Goal: Information Seeking & Learning: Learn about a topic

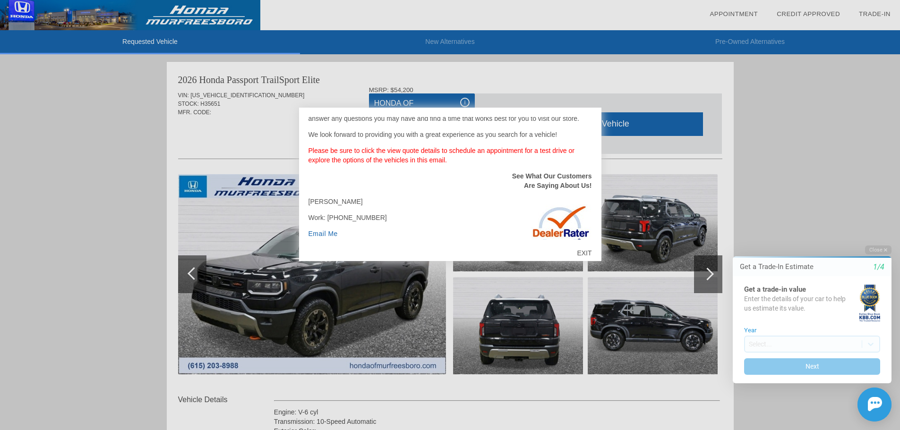
scroll to position [127, 0]
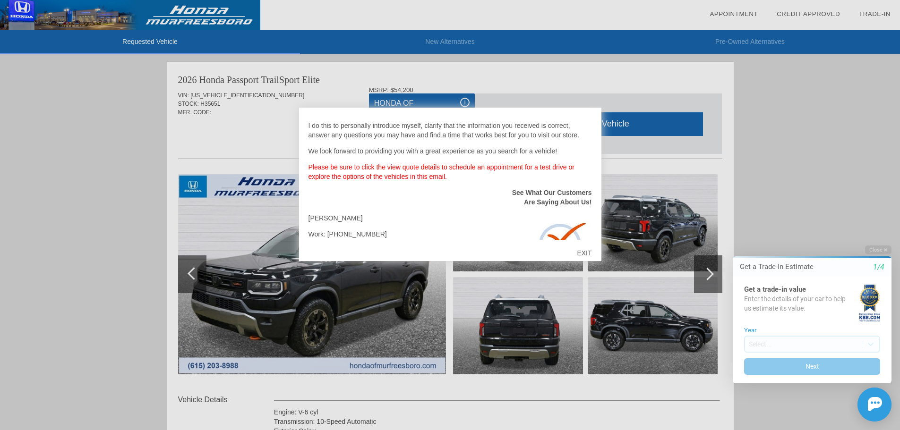
click at [586, 254] on div "EXIT" at bounding box center [584, 253] width 34 height 28
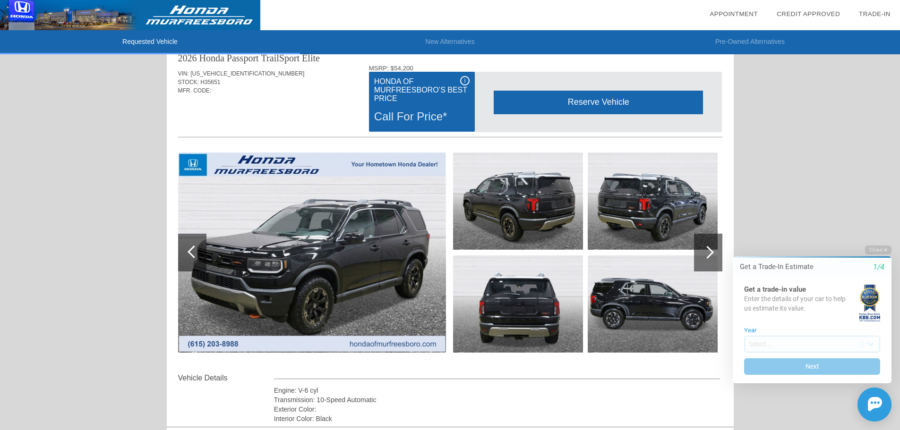
scroll to position [0, 0]
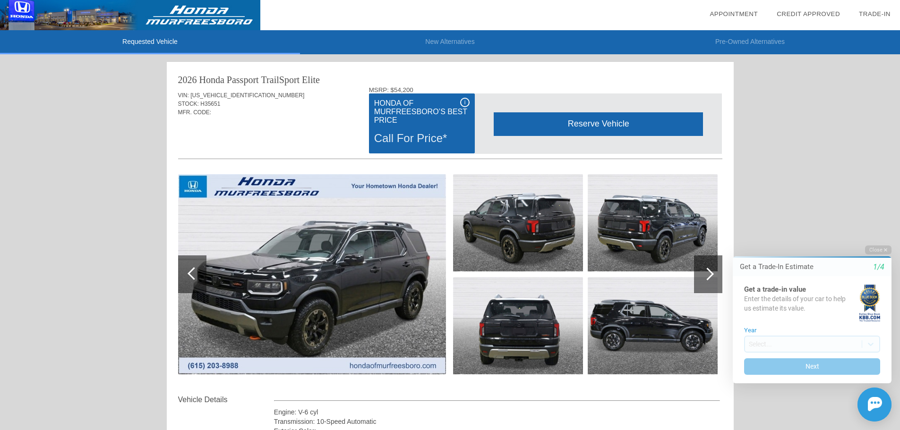
click at [462, 103] on div "i" at bounding box center [464, 102] width 9 height 9
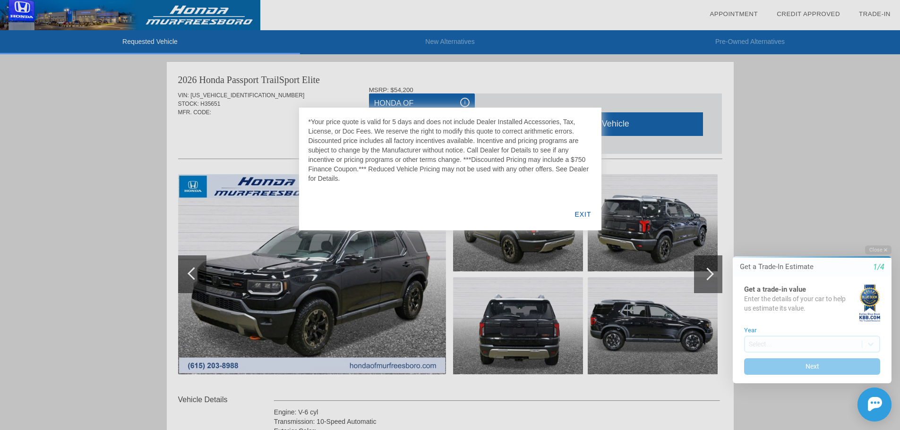
click at [584, 213] on div "EXIT" at bounding box center [582, 214] width 36 height 32
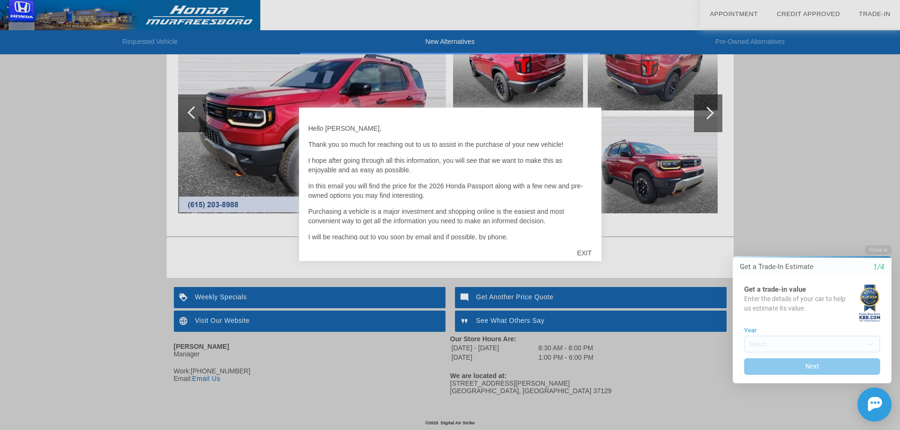
click at [586, 253] on div "EXIT" at bounding box center [584, 253] width 34 height 28
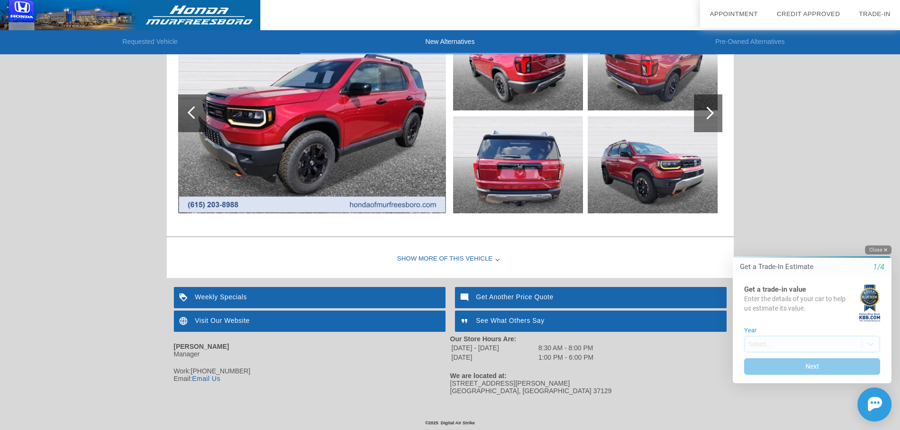
click at [877, 248] on button "Close" at bounding box center [878, 250] width 26 height 9
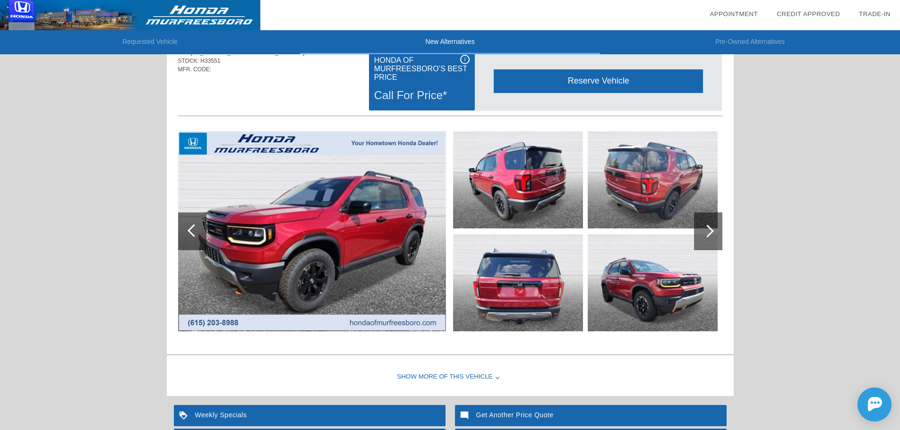
scroll to position [19, 0]
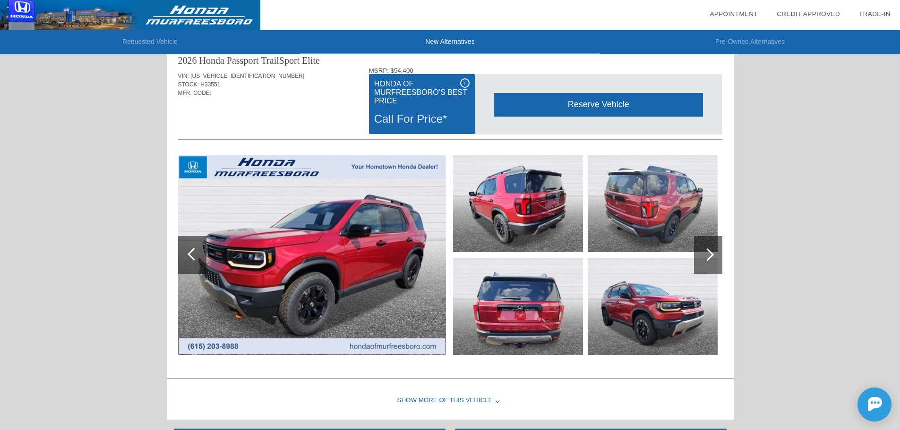
click at [704, 252] on div at bounding box center [707, 254] width 13 height 13
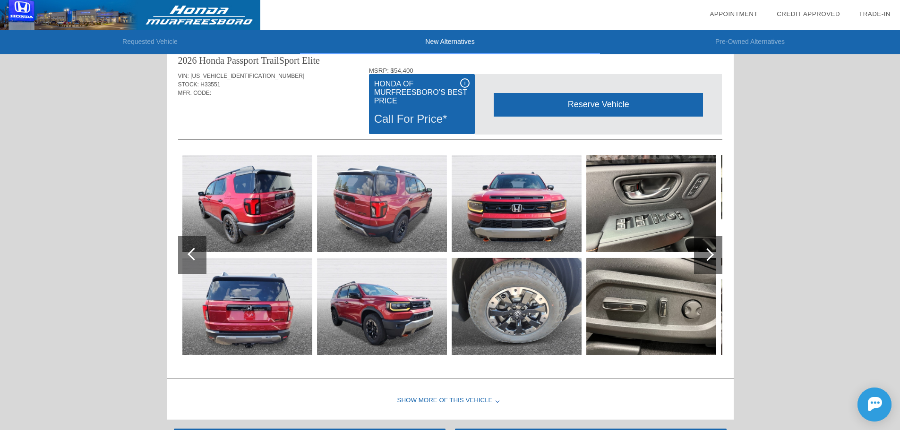
click at [704, 252] on div at bounding box center [707, 254] width 13 height 13
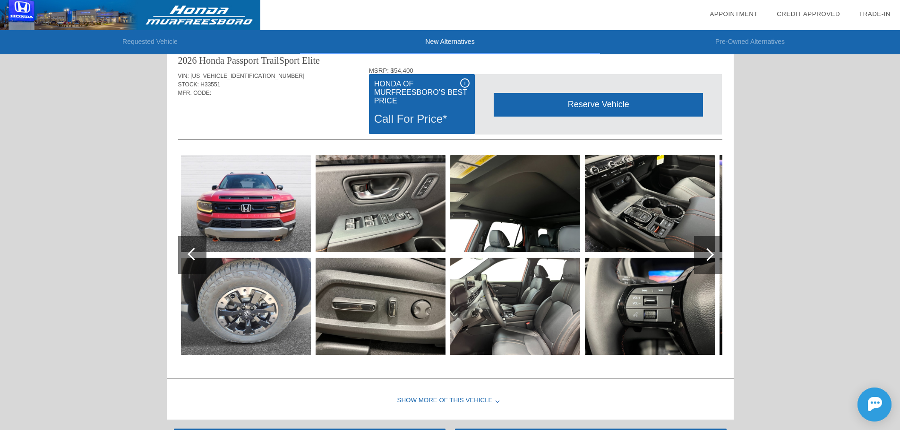
click at [704, 252] on div at bounding box center [707, 254] width 13 height 13
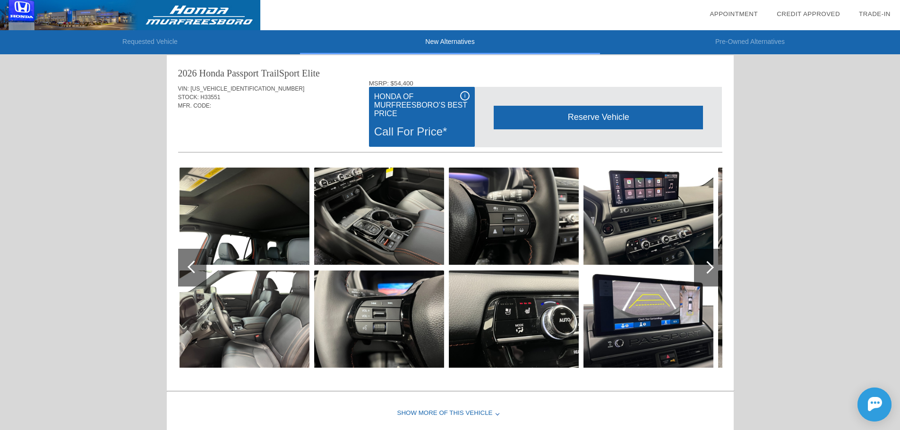
scroll to position [0, 0]
